Goal: Navigation & Orientation: Find specific page/section

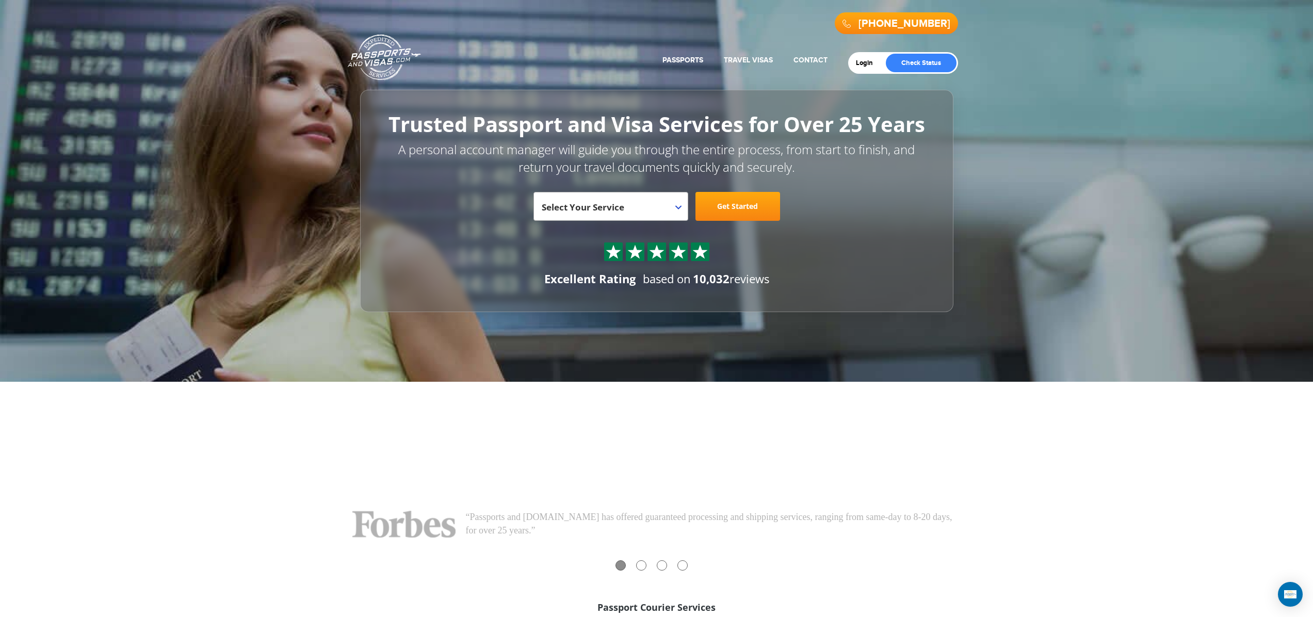
click at [838, 277] on div "Excellent Rating based on 10,032 reviews" at bounding box center [656, 255] width 547 height 67
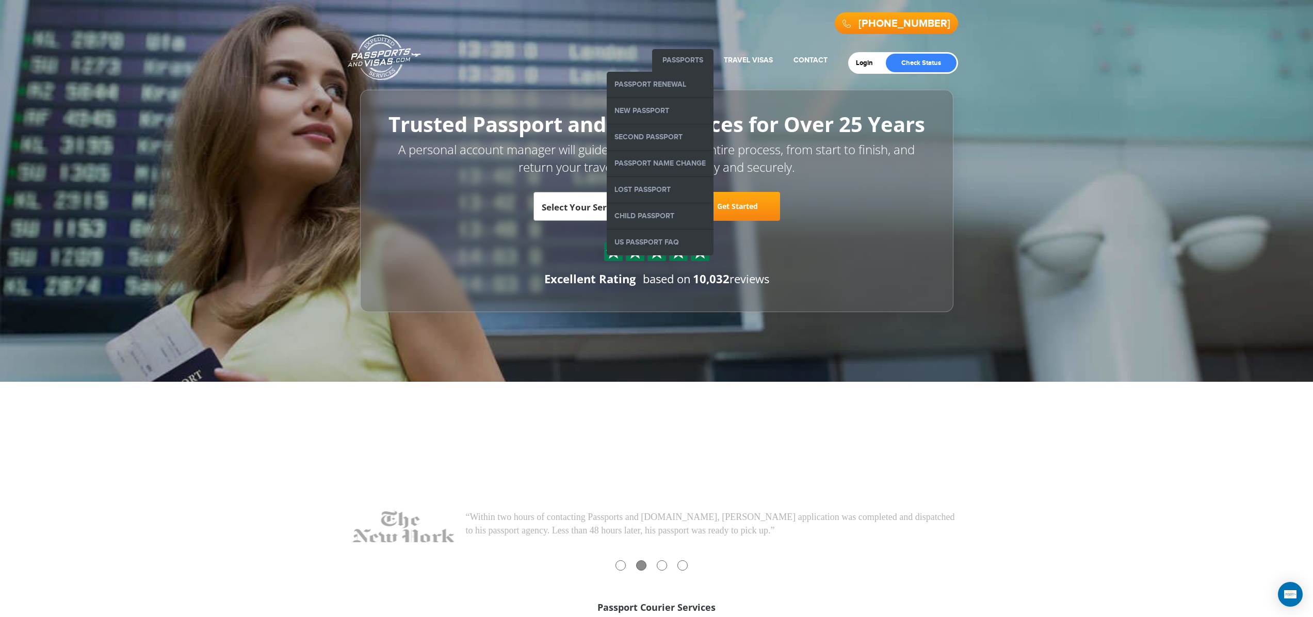
click at [683, 64] on link "Passports" at bounding box center [683, 60] width 41 height 9
